Goal: Information Seeking & Learning: Learn about a topic

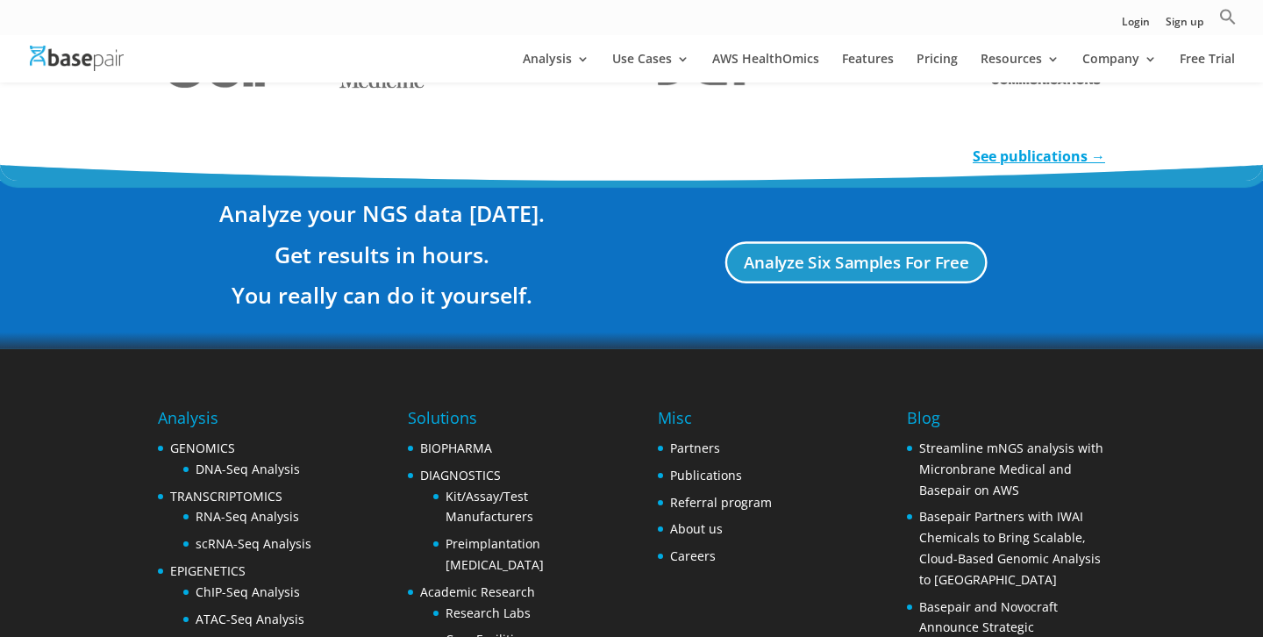
scroll to position [3428, 0]
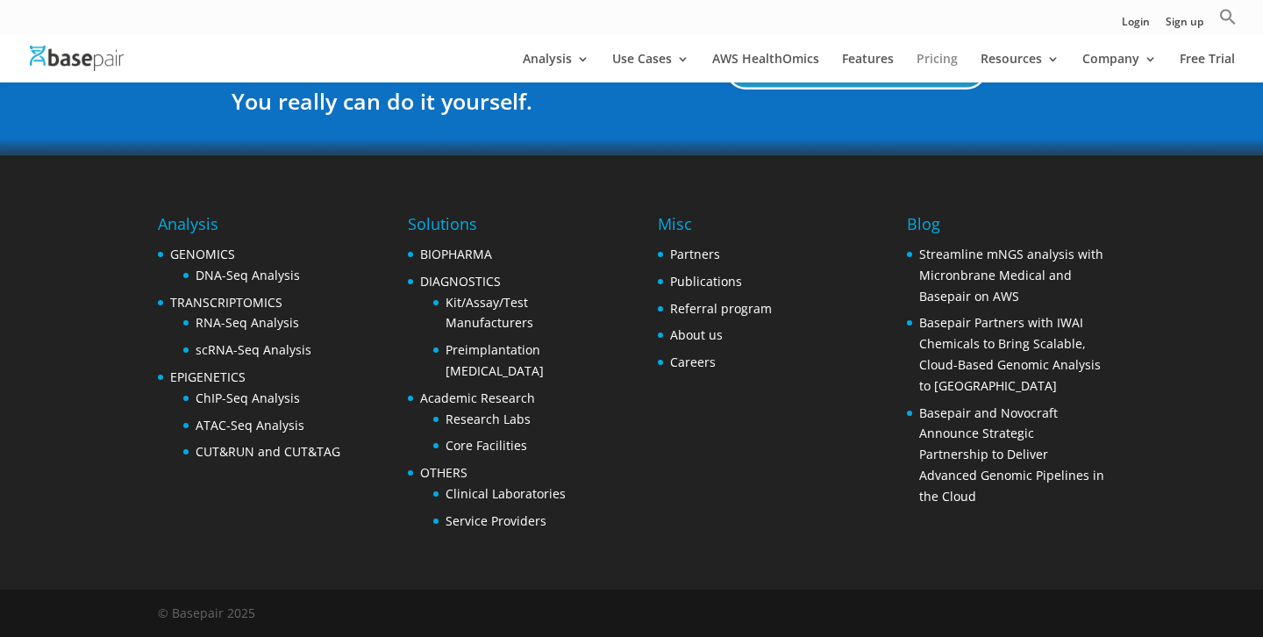
click at [932, 62] on link "Pricing" at bounding box center [936, 68] width 41 height 30
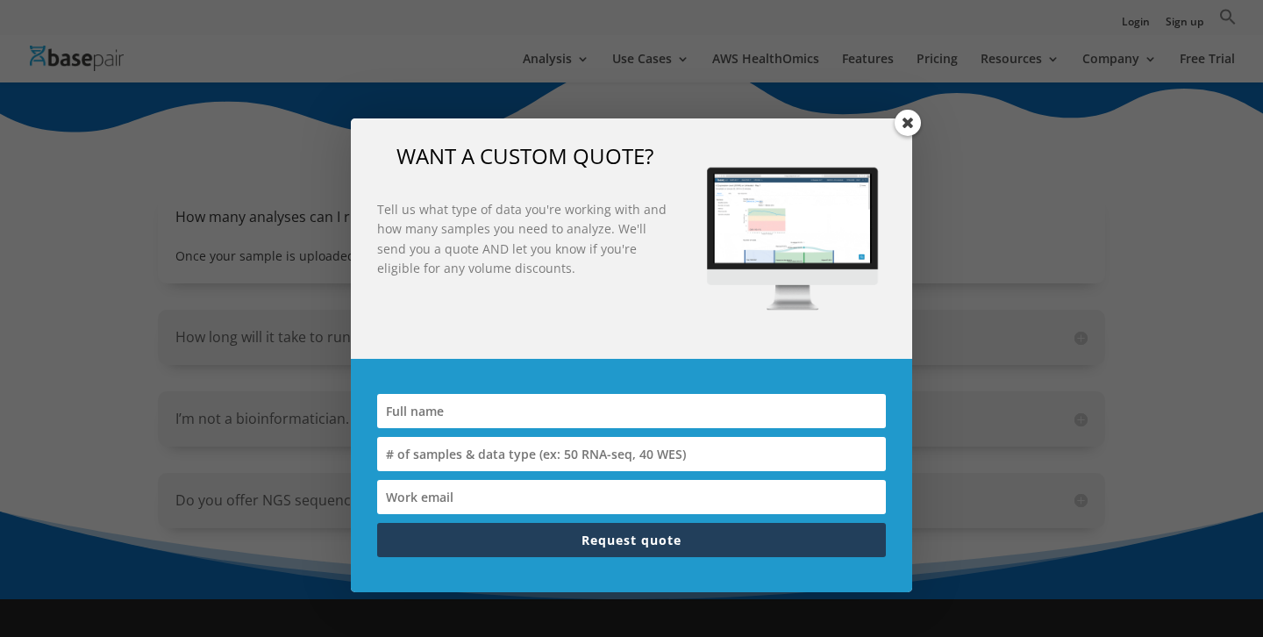
scroll to position [1799, 0]
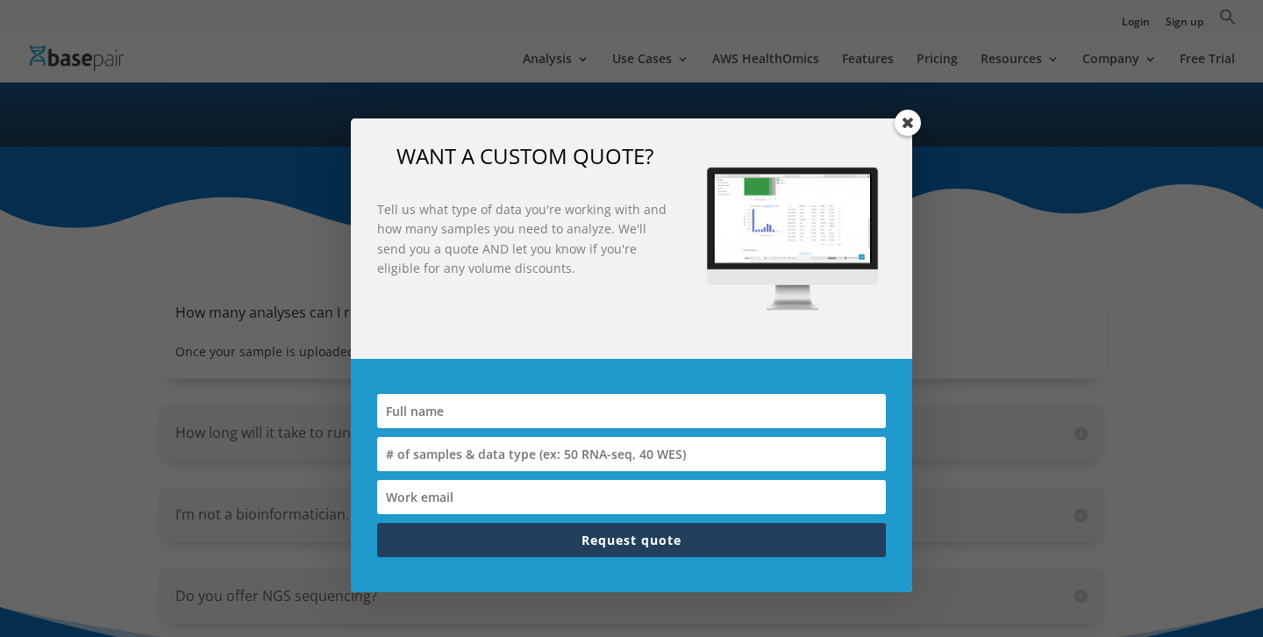
click at [908, 125] on span at bounding box center [907, 123] width 26 height 26
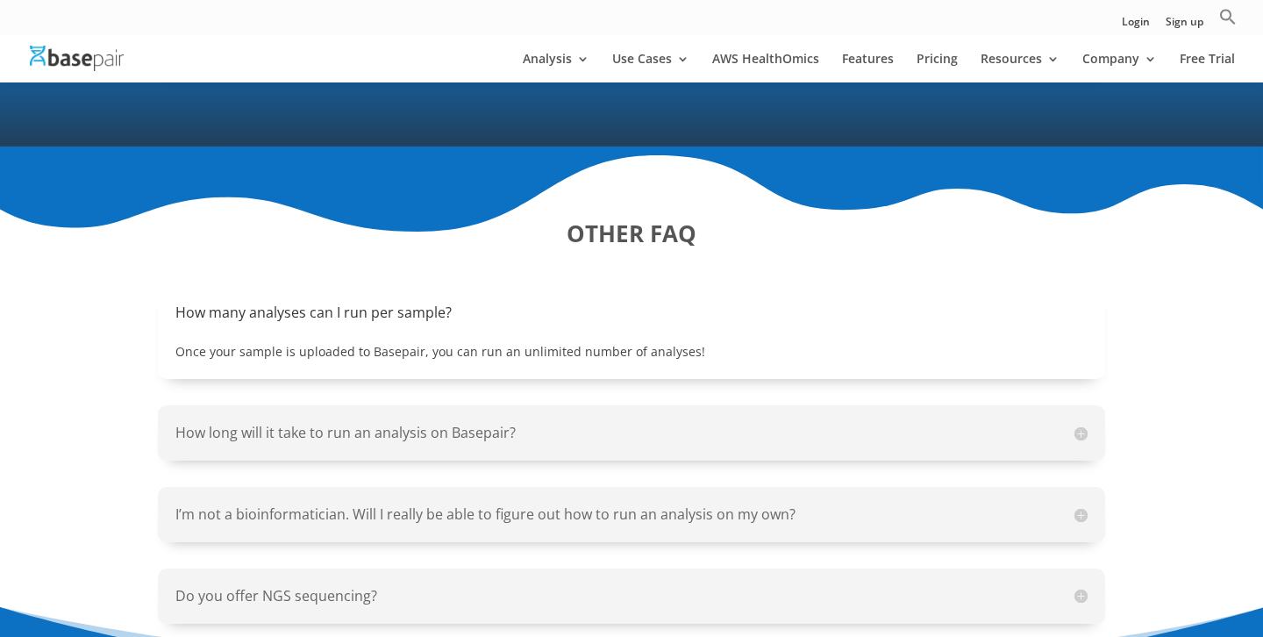
click at [629, 217] on strong "OTHER FAQ" at bounding box center [631, 233] width 130 height 32
click at [264, 303] on h5 "How many analyses can I run per sample?" at bounding box center [631, 313] width 912 height 20
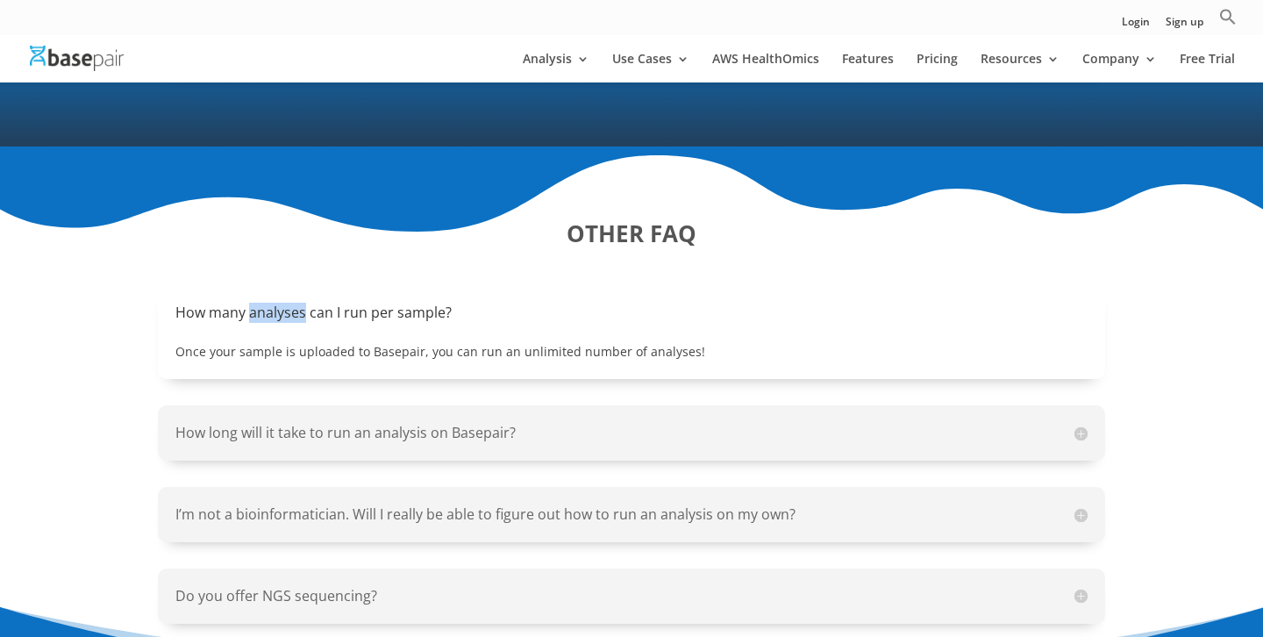
click at [331, 324] on div "Once your sample is uploaded to Basepair, you can run an unlimited number of an…" at bounding box center [631, 343] width 912 height 39
click at [299, 423] on h5 "How long will it take to run an analysis on Basepair?" at bounding box center [631, 433] width 912 height 20
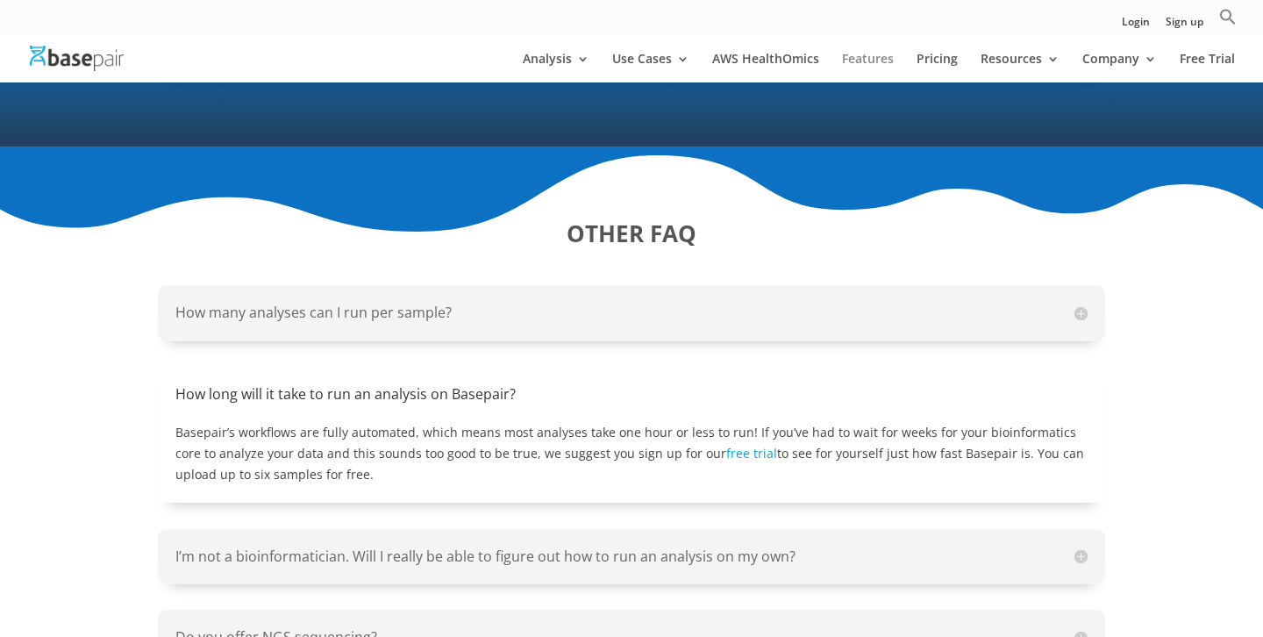
click at [874, 63] on link "Features" at bounding box center [868, 68] width 52 height 30
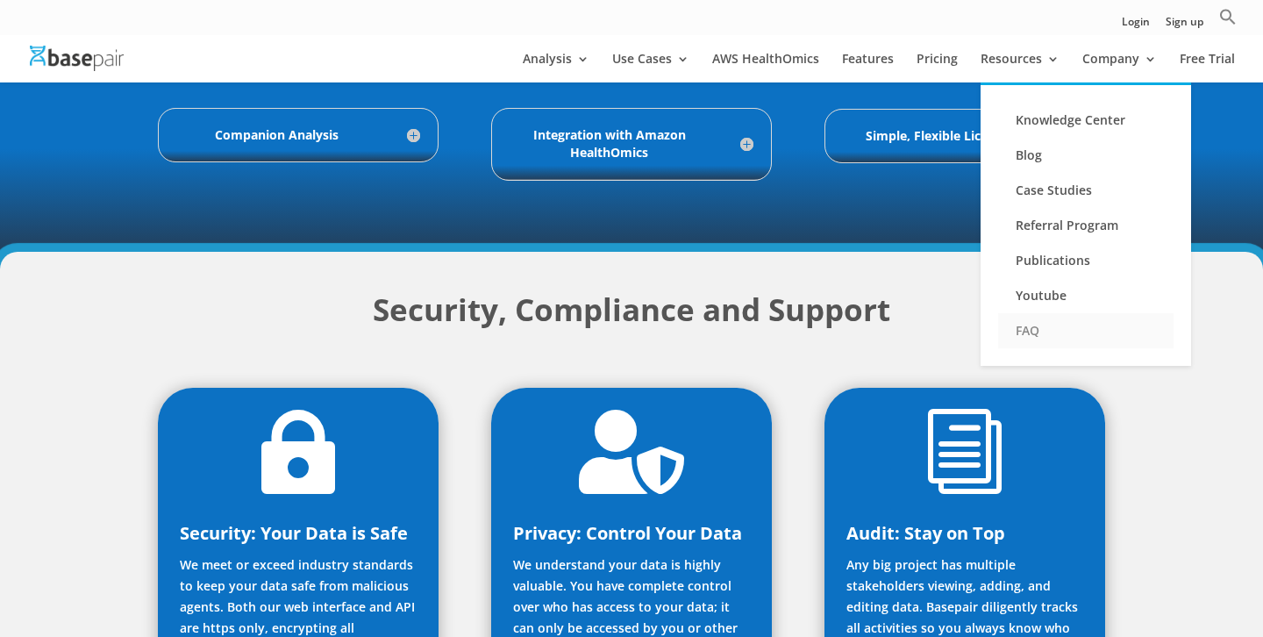
scroll to position [896, 0]
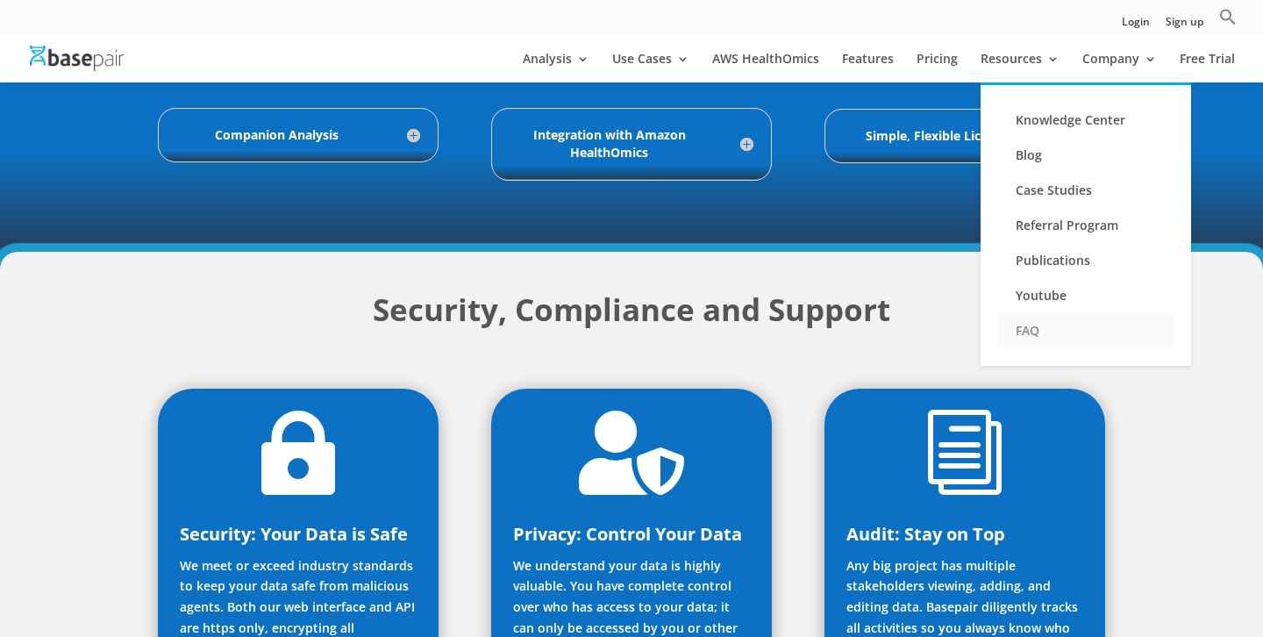
click at [1041, 325] on link "FAQ" at bounding box center [1085, 330] width 175 height 35
